Goal: Information Seeking & Learning: Check status

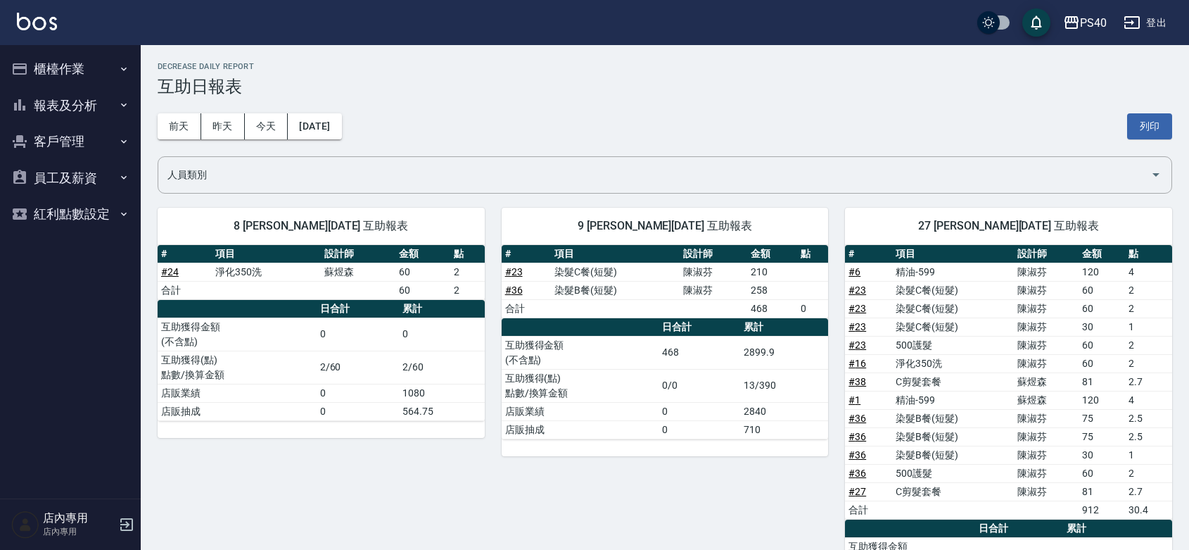
click at [86, 94] on button "報表及分析" at bounding box center [71, 105] width 130 height 37
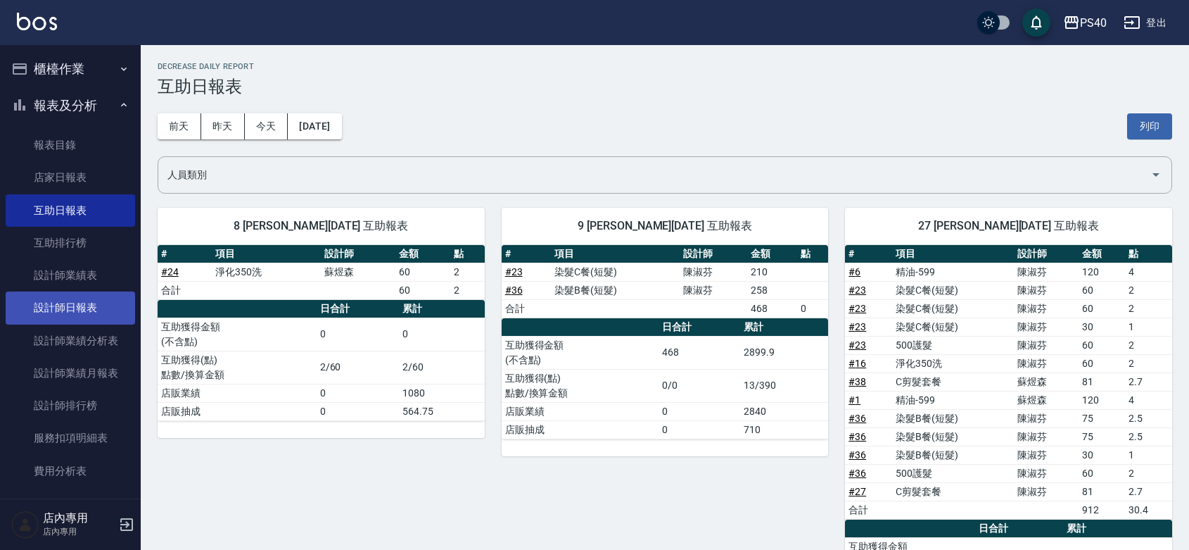
click at [89, 303] on link "設計師日報表" at bounding box center [71, 307] width 130 height 32
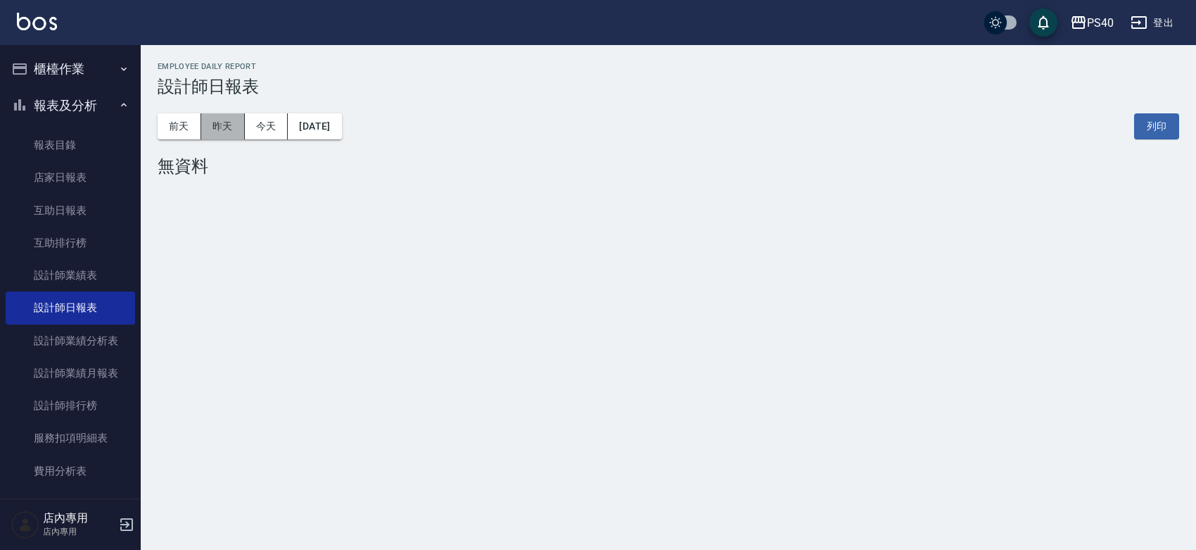
click at [211, 113] on button "昨天" at bounding box center [223, 126] width 44 height 26
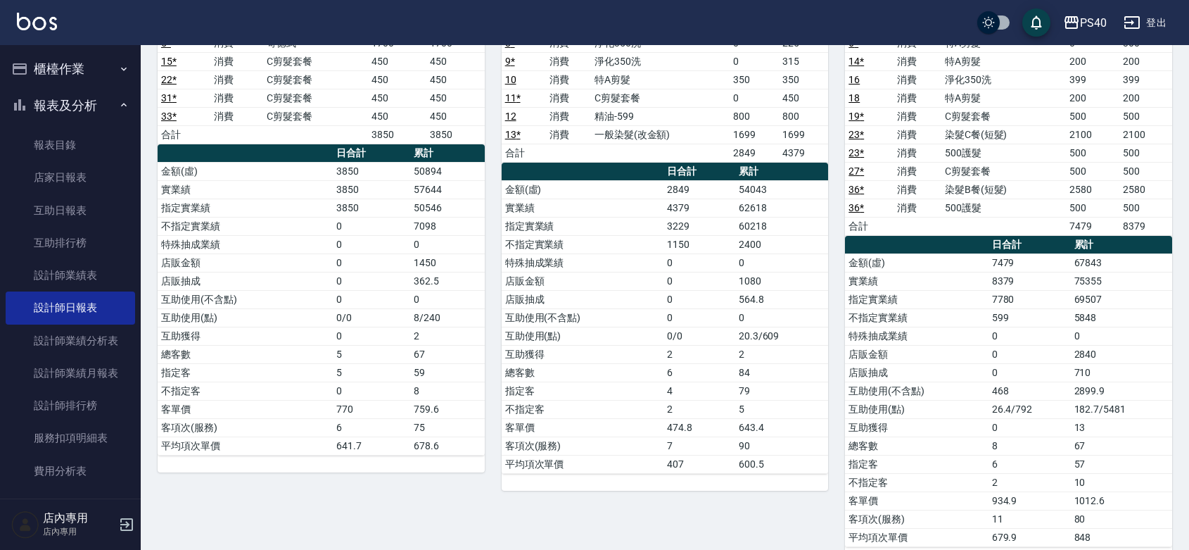
scroll to position [838, 0]
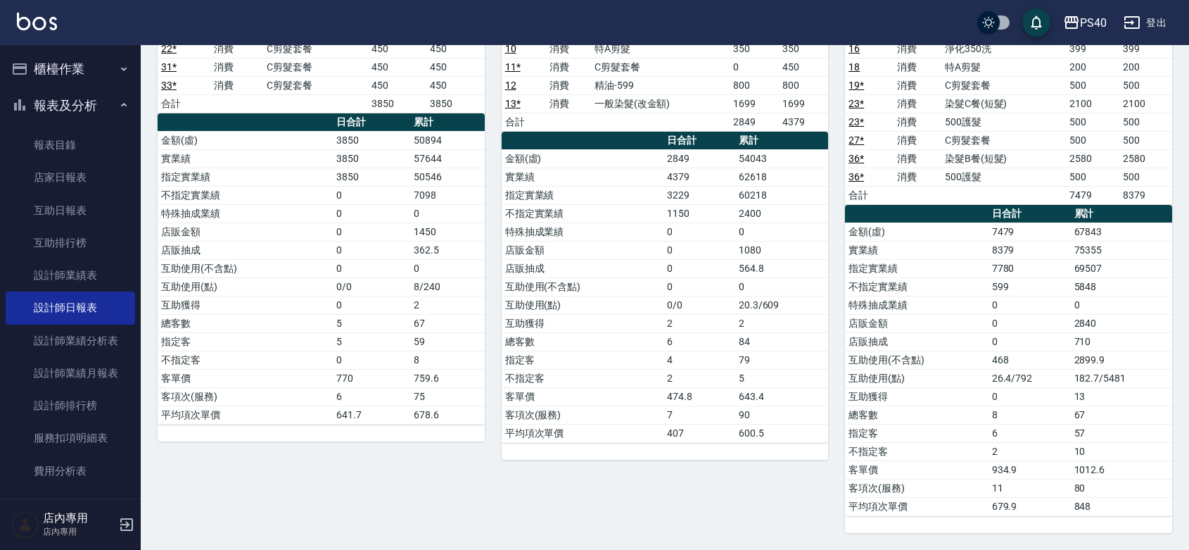
click at [420, 303] on td "2" at bounding box center [447, 305] width 75 height 18
click at [442, 303] on td "2" at bounding box center [447, 305] width 75 height 18
